Goal: Complete application form

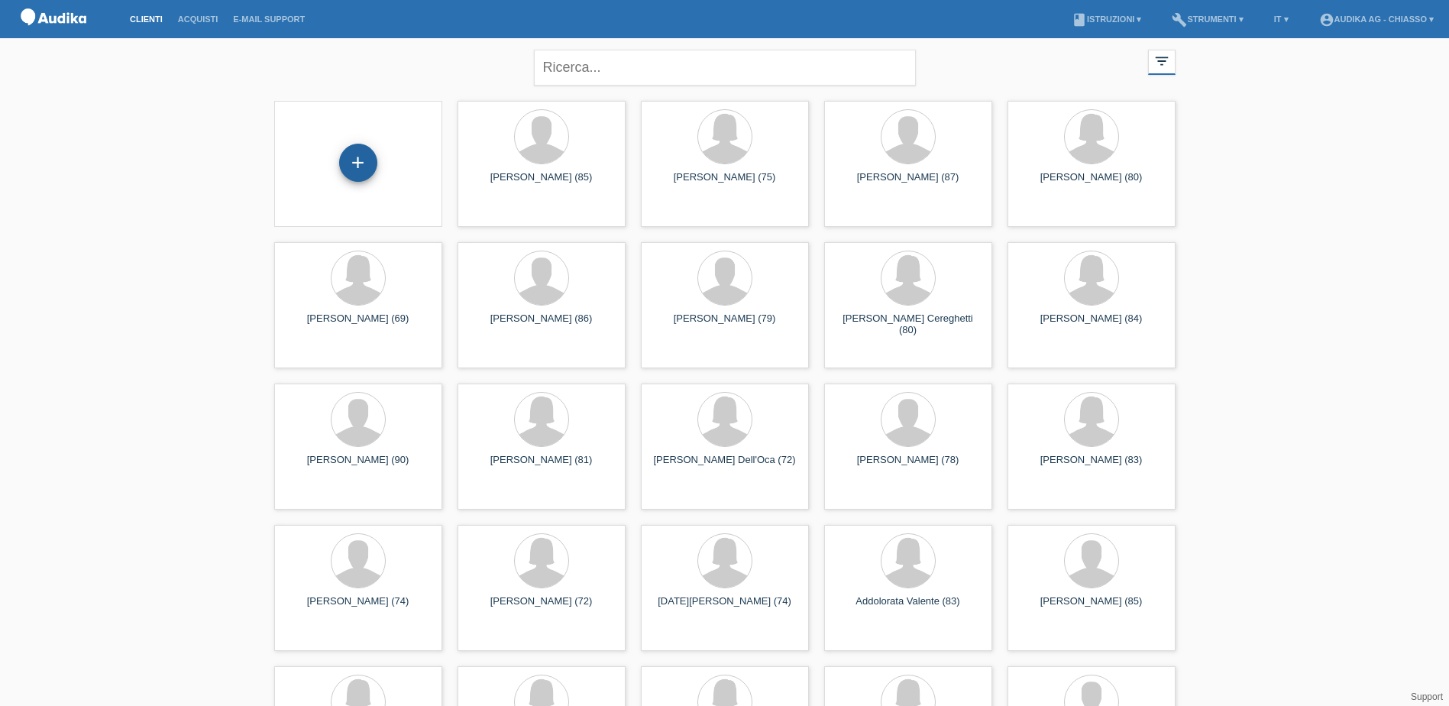
click at [366, 157] on div "+" at bounding box center [358, 163] width 38 height 38
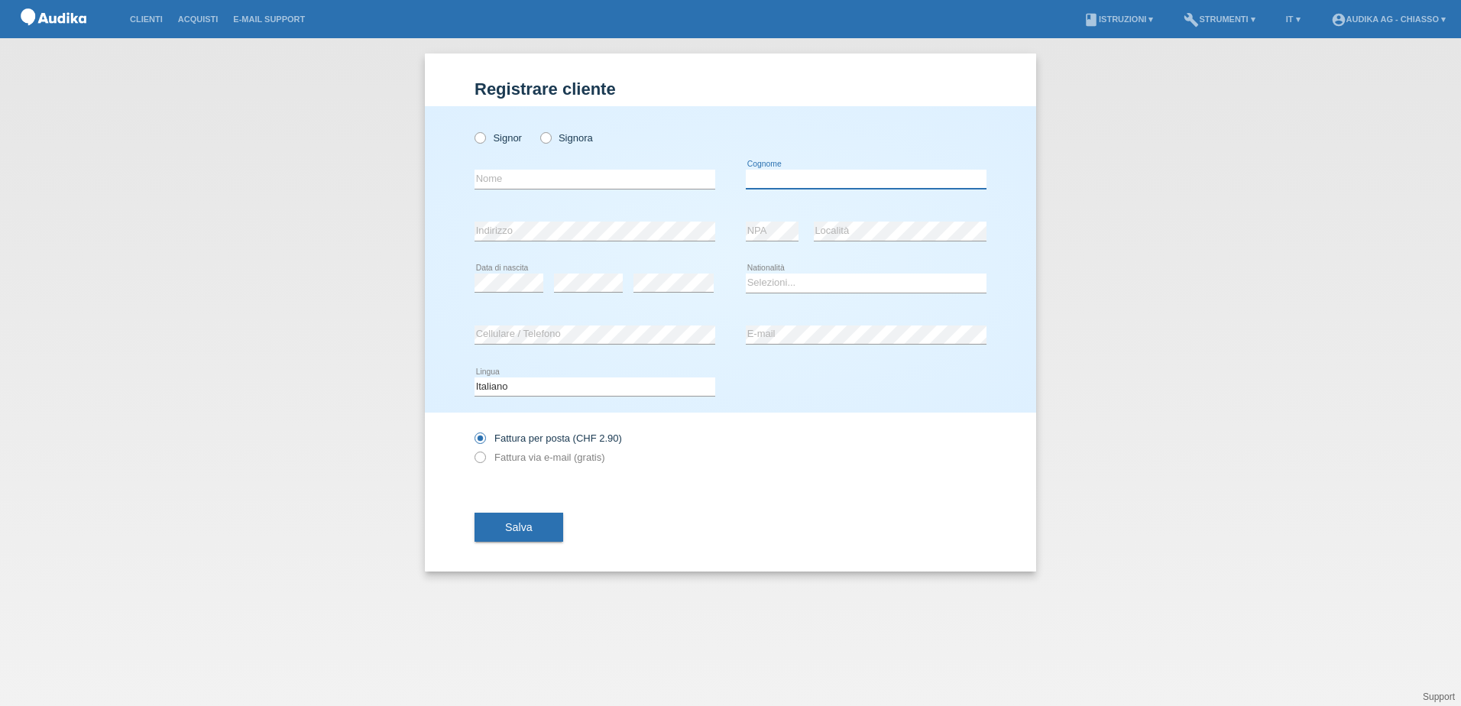
click at [823, 182] on input "text" at bounding box center [866, 179] width 241 height 19
paste input "Meroni"
type input "Meroni"
click at [472, 130] on icon at bounding box center [472, 130] width 0 height 0
click at [484, 138] on input "Signor" at bounding box center [479, 137] width 10 height 10
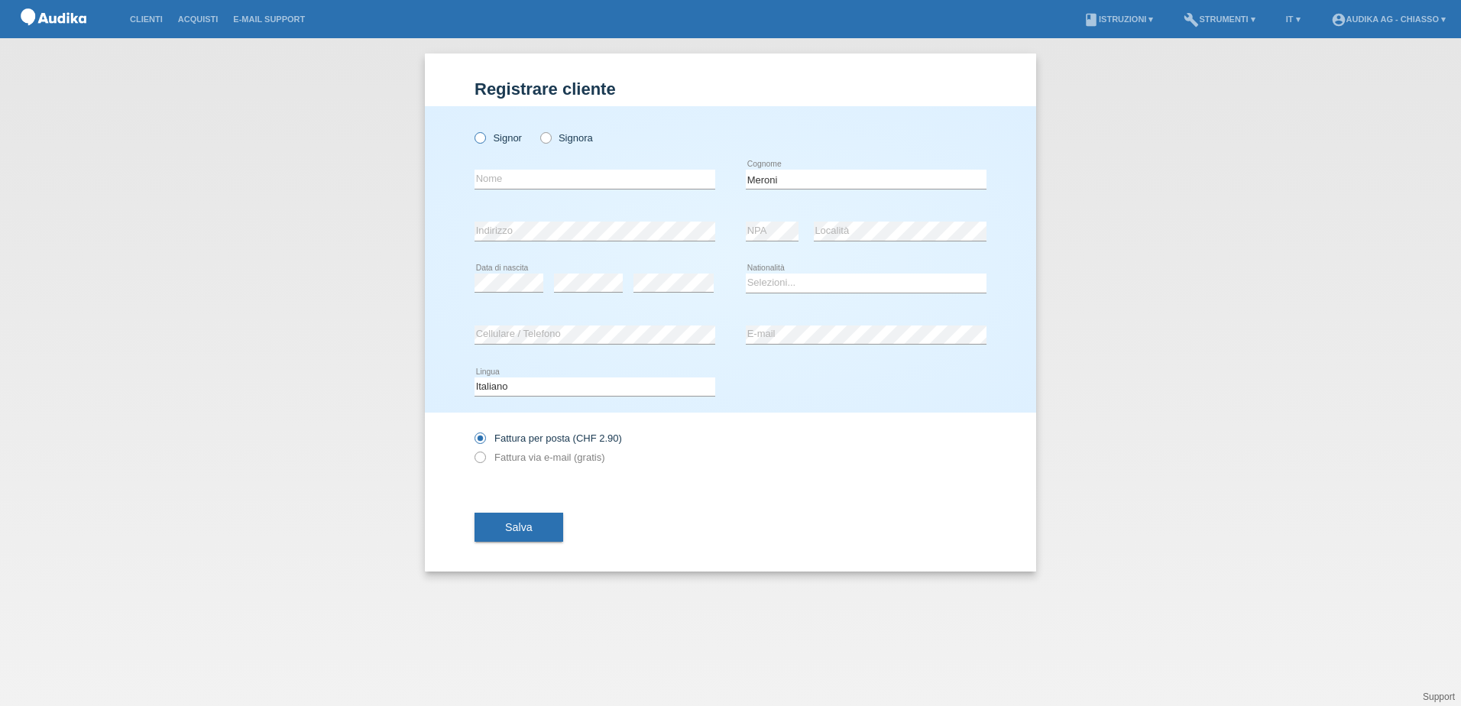
radio input "true"
click at [487, 175] on input "text" at bounding box center [594, 179] width 241 height 19
paste input "[PERSON_NAME]"
type input "[PERSON_NAME]"
click at [791, 286] on select "Selezioni... Svizzera Austria Germania Liechtenstein ------------ Afghanistan A…" at bounding box center [866, 283] width 241 height 18
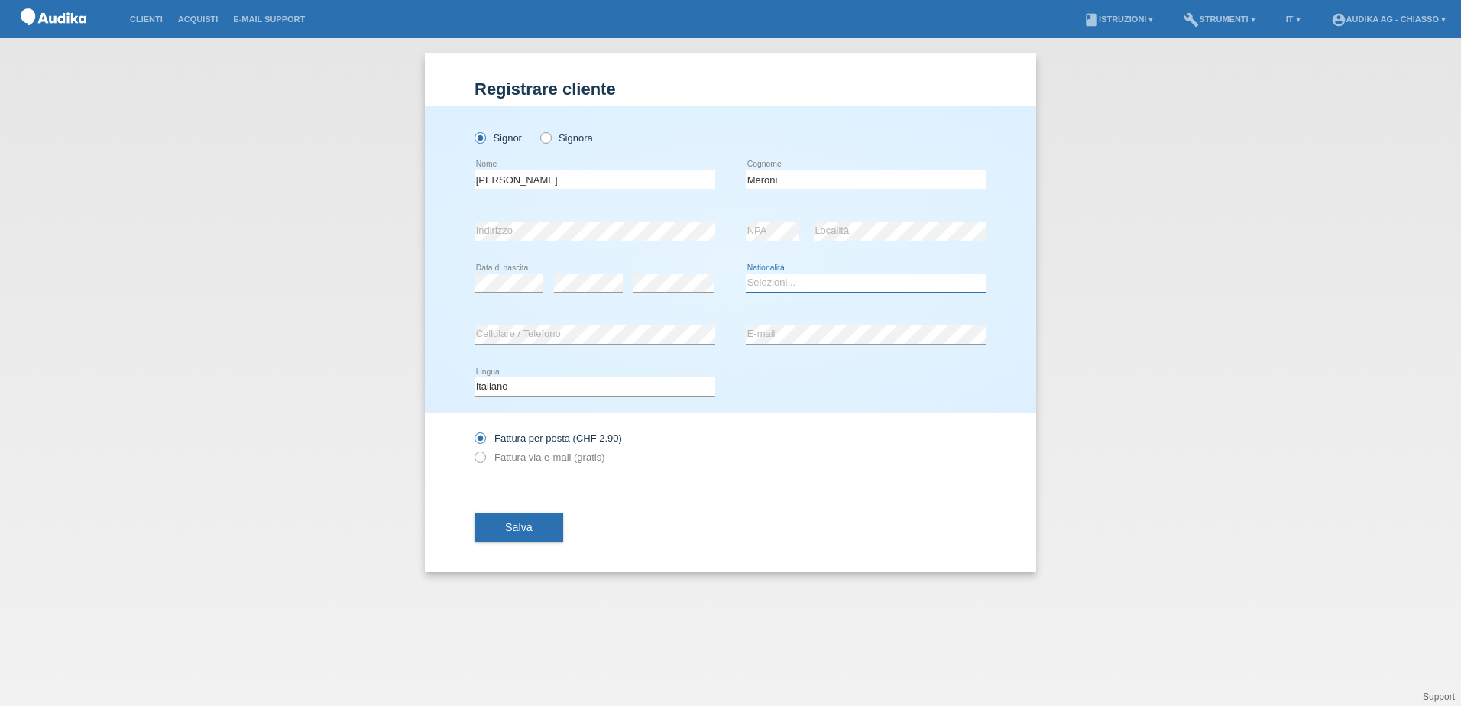
select select "CH"
click at [746, 274] on select "Selezioni... Svizzera Austria Germania Liechtenstein ------------ Afghanistan A…" at bounding box center [866, 283] width 241 height 18
click at [507, 459] on label "Fattura via e-mail (gratis)" at bounding box center [539, 457] width 130 height 11
click at [484, 459] on input "Fattura via e-mail (gratis)" at bounding box center [479, 461] width 10 height 19
radio input "true"
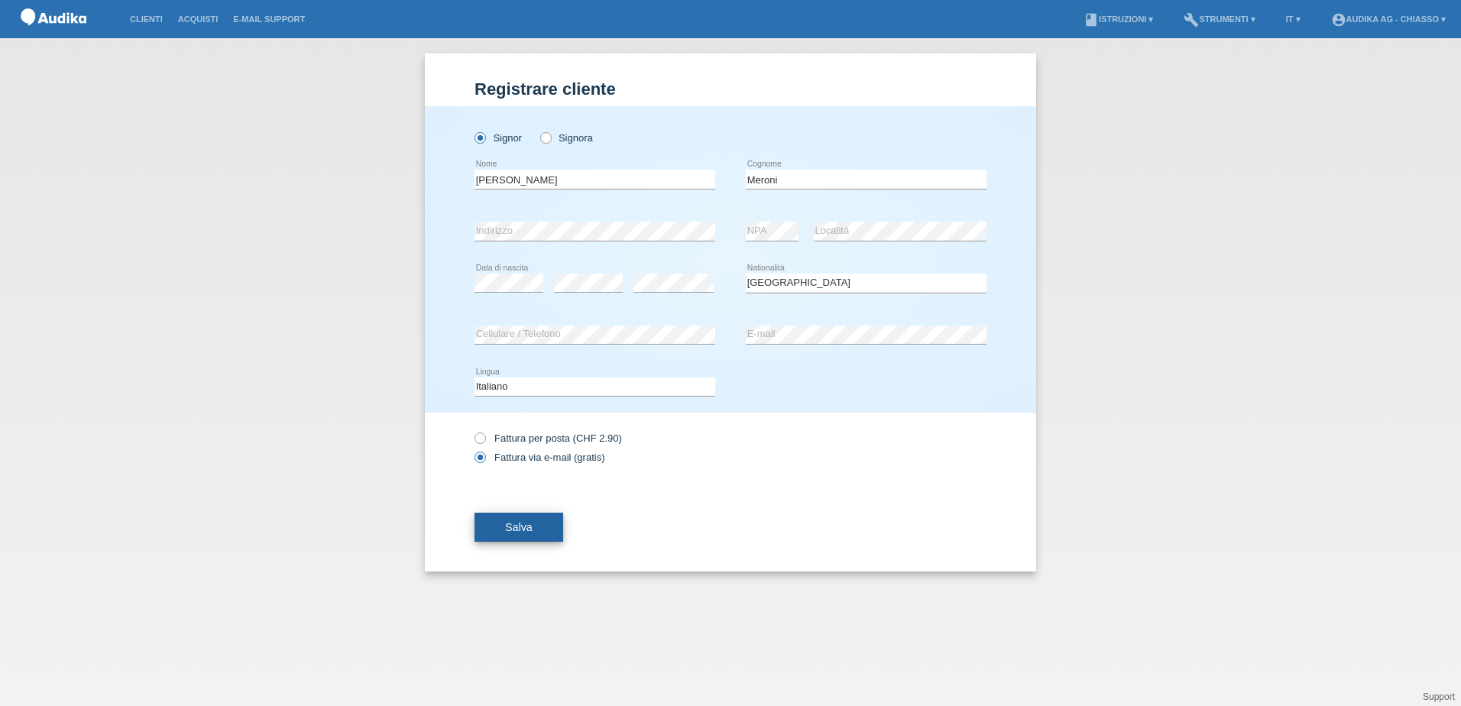
click at [536, 523] on button "Salva" at bounding box center [518, 527] width 89 height 29
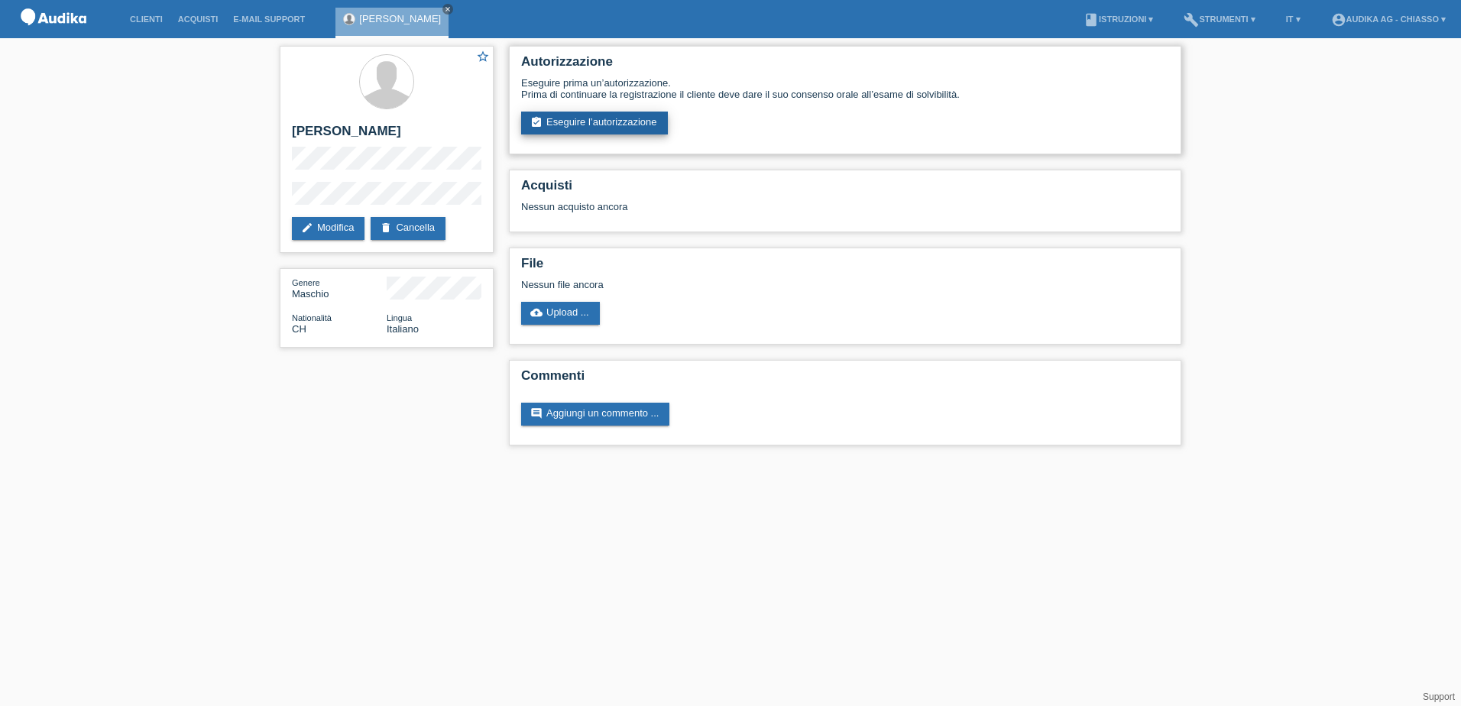
click at [595, 122] on link "assignment_turned_in Eseguire l’autorizzazione" at bounding box center [594, 123] width 147 height 23
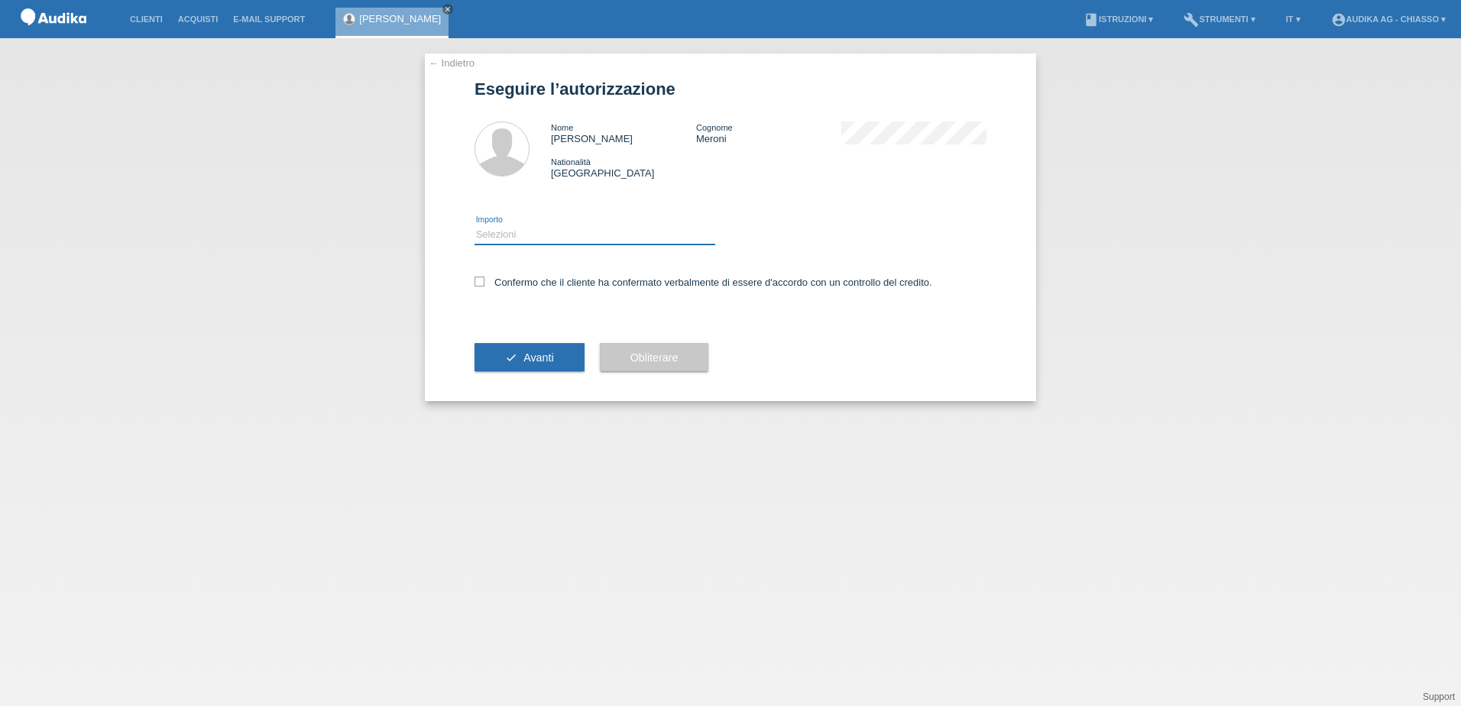
click at [549, 233] on select "Selezioni CHF 1.00 - CHF 499.00 CHF 500.00 - CHF 1'999.00 CHF 2'000.00 - CHF 13…" at bounding box center [594, 234] width 241 height 18
select select "3"
click at [474, 225] on select "Selezioni CHF 1.00 - CHF 499.00 CHF 500.00 - CHF 1'999.00 CHF 2'000.00 - CHF 13…" at bounding box center [594, 234] width 241 height 18
click at [481, 285] on icon at bounding box center [479, 282] width 10 height 10
click at [481, 285] on input "Confermo che il cliente ha confermato verbalmente di essere d'accordo con un co…" at bounding box center [479, 282] width 10 height 10
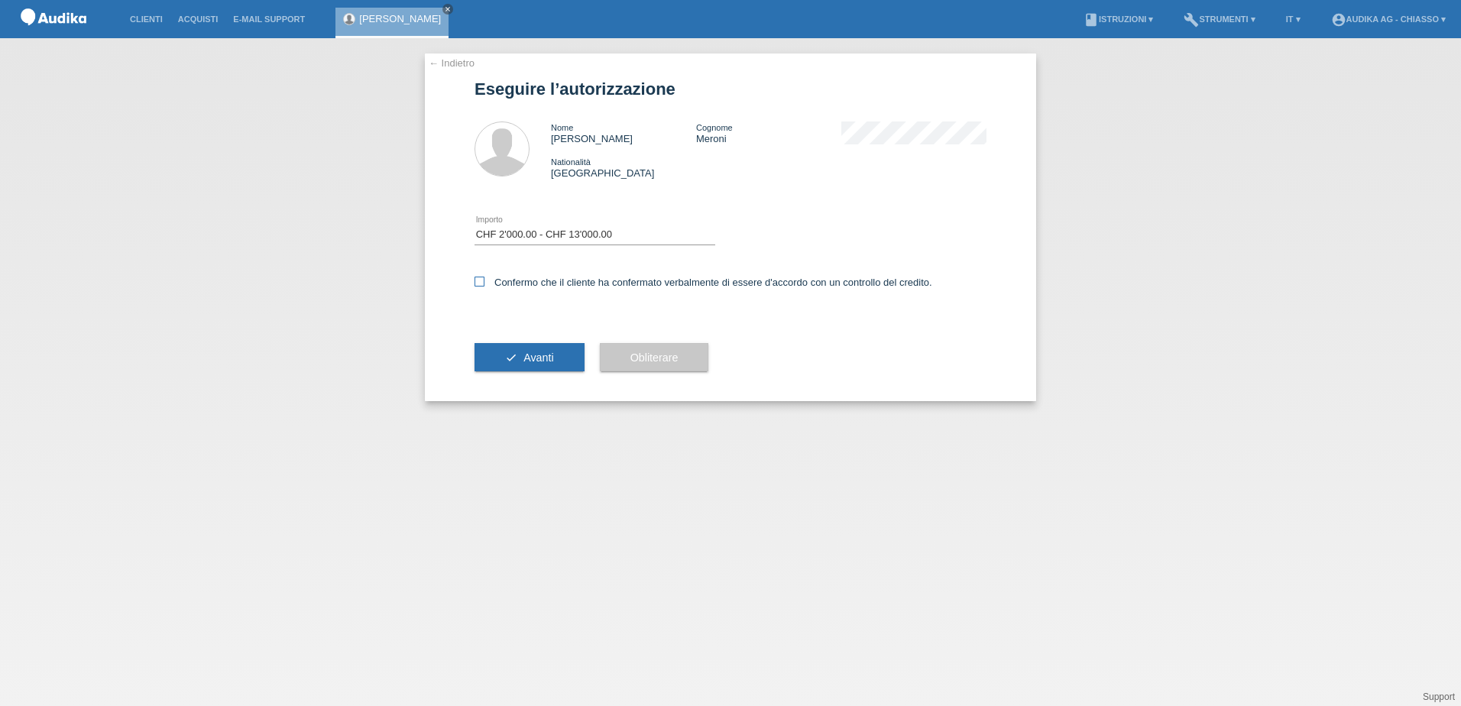
checkbox input "true"
click at [526, 361] on span "Avanti" at bounding box center [538, 357] width 30 height 12
